Goal: Find specific page/section: Find specific page/section

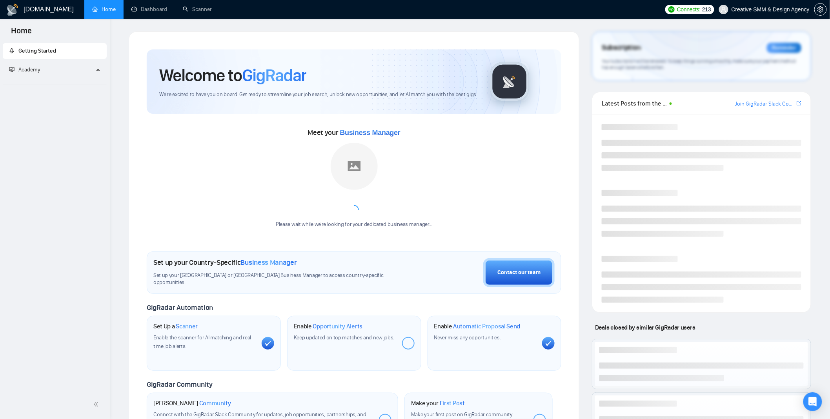
click at [299, 99] on div "Welcome to GigRadar We're excited to have you on board. Get ready to streamline…" at bounding box center [354, 81] width 415 height 64
click at [205, 7] on link "Scanner" at bounding box center [197, 9] width 29 height 7
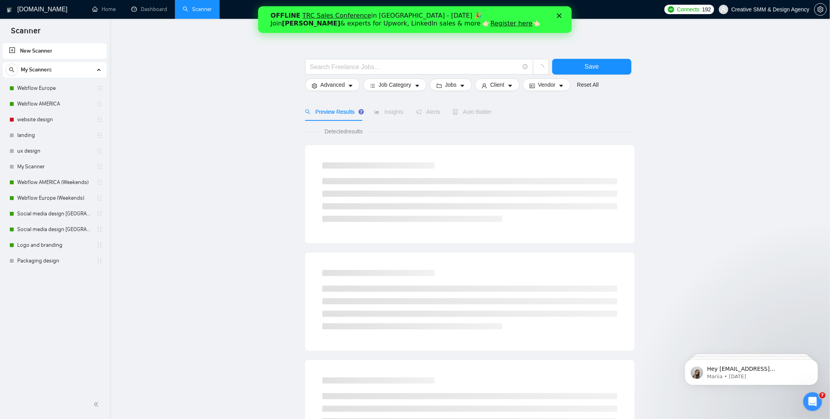
click at [501, 18] on div "OFFLINE TRC Sales Conference in [GEOGRAPHIC_DATA] - [DATE] 🎉 Join [PERSON_NAME]…" at bounding box center [408, 20] width 276 height 16
click at [496, 13] on div "OFFLINE TRC Sales Conference in [GEOGRAPHIC_DATA] - [DATE] 🎉 Join [PERSON_NAME]…" at bounding box center [408, 20] width 276 height 16
click at [222, 108] on main "Save Advanced Job Category Jobs Client Vendor Reset All Preview Results Insight…" at bounding box center [469, 352] width 695 height 642
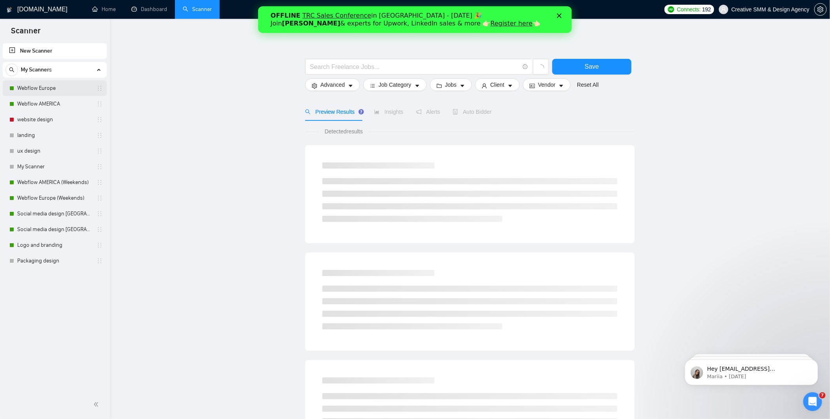
click at [34, 93] on link "Webflow Europe" at bounding box center [54, 88] width 75 height 16
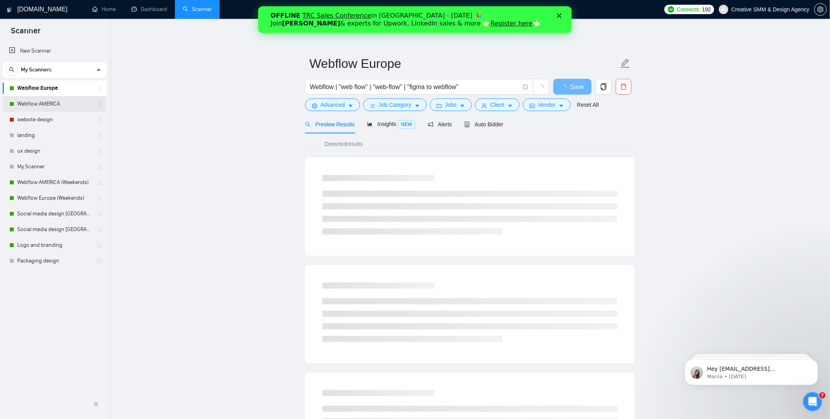
click at [38, 103] on link "Webflow AMERICA" at bounding box center [54, 104] width 75 height 16
click at [203, 157] on main "Webflow AMERICA Webflow | "web flow" | "web-flow" Save Advanced Job Category Jo…" at bounding box center [469, 358] width 695 height 655
